Goal: Transaction & Acquisition: Obtain resource

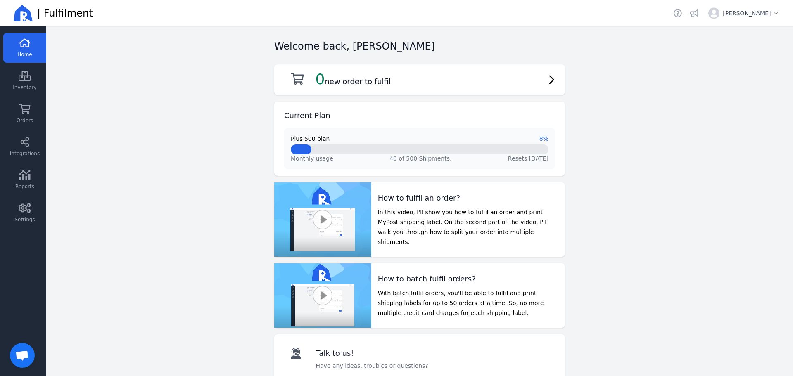
scroll to position [254, 0]
click at [27, 178] on icon at bounding box center [24, 175] width 11 height 10
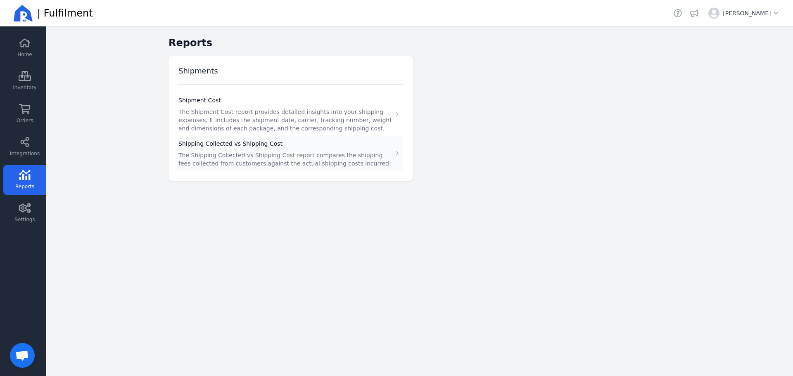
click at [232, 149] on h3 "Shipping Collected vs Shipping Cost" at bounding box center [285, 143] width 215 height 15
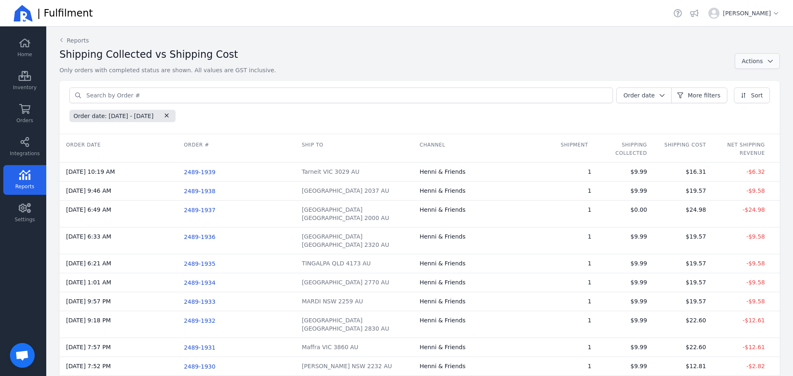
click at [754, 63] on span "Actions" at bounding box center [752, 61] width 21 height 7
click at [736, 80] on span "Export Report (CSV)" at bounding box center [744, 80] width 58 height 8
